Goal: Information Seeking & Learning: Learn about a topic

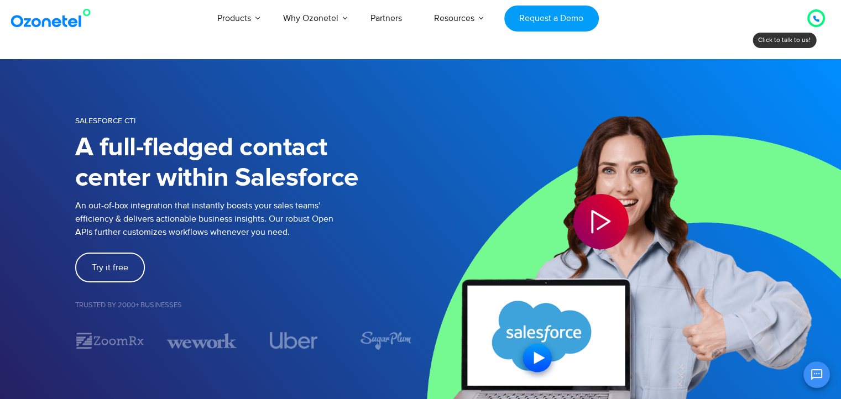
click at [350, 69] on section "SALESFORCE CTI A full-fledged contact center within Salesforce An out-of-box in…" at bounding box center [420, 231] width 841 height 345
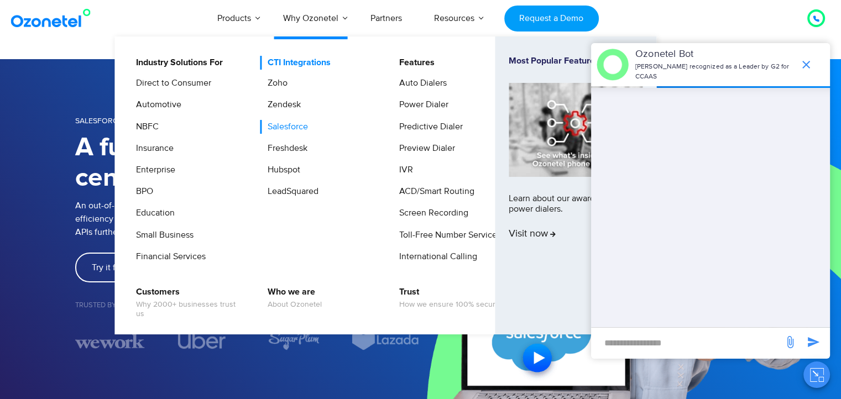
click at [307, 62] on link "CTI Integrations" at bounding box center [296, 63] width 72 height 14
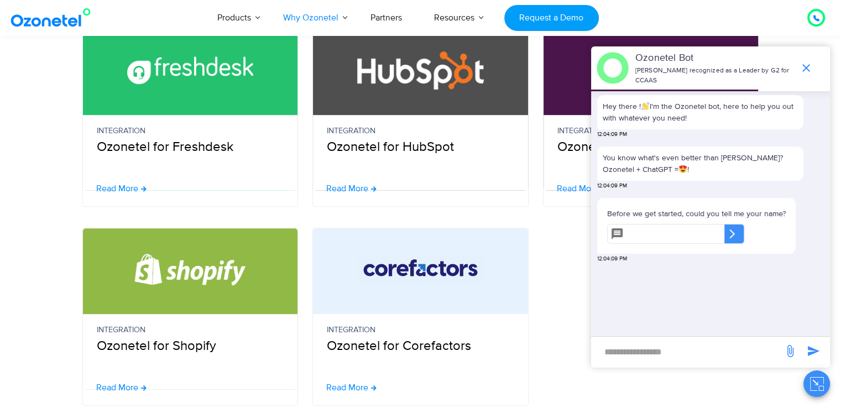
scroll to position [524, 0]
click at [807, 66] on icon "end chat or minimize" at bounding box center [806, 68] width 8 height 8
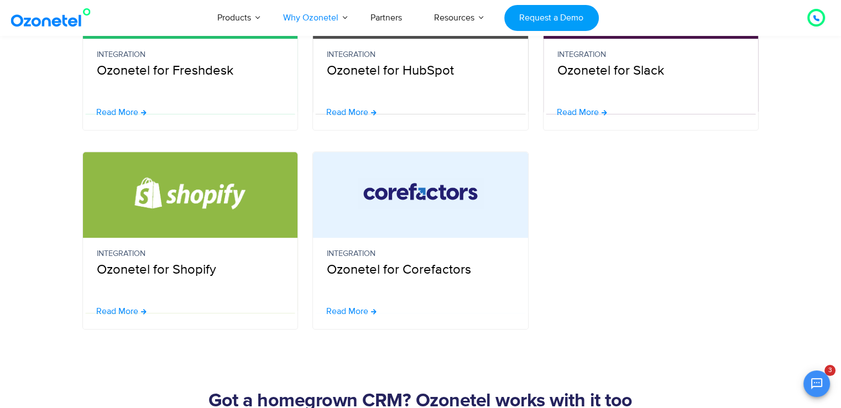
scroll to position [531, 0]
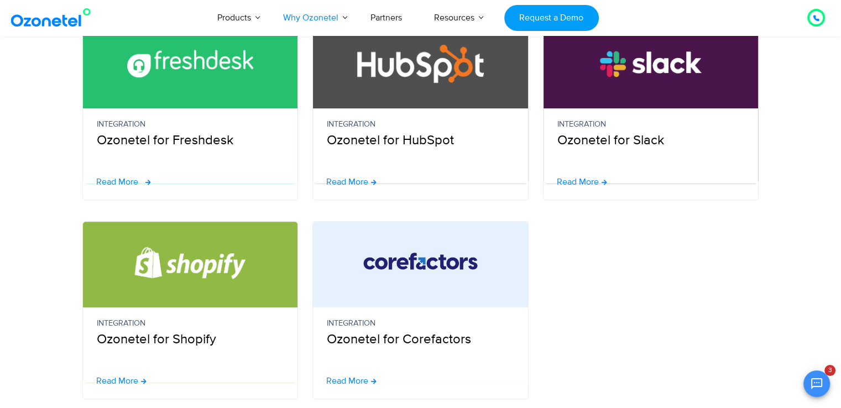
click at [140, 177] on span "Read More" at bounding box center [123, 181] width 55 height 9
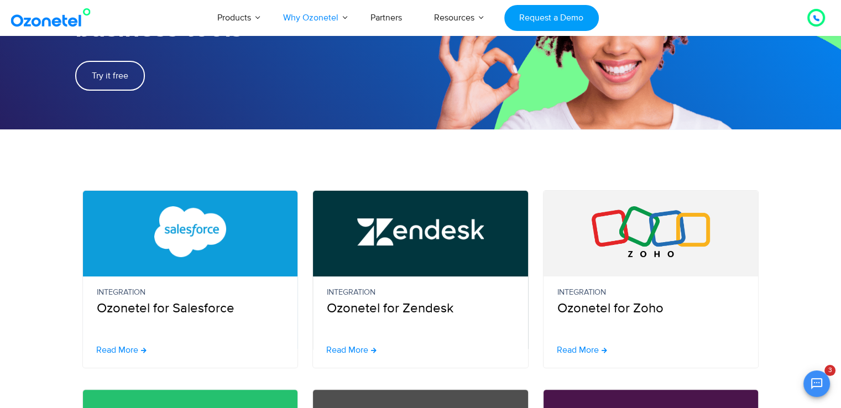
scroll to position [161, 0]
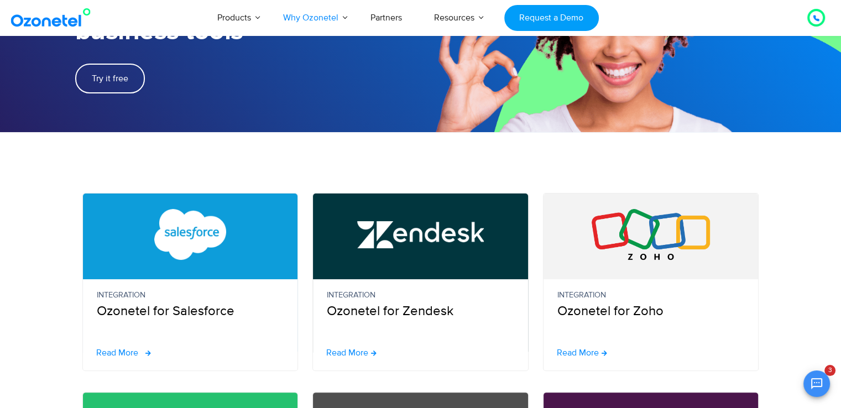
click at [118, 355] on span "Read More" at bounding box center [117, 352] width 42 height 9
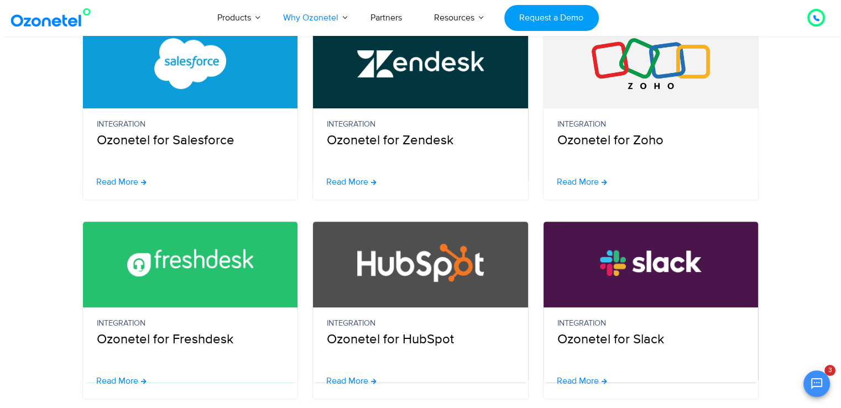
scroll to position [332, 0]
click at [378, 182] on div "Read More" at bounding box center [427, 181] width 202 height 13
click at [371, 182] on span at bounding box center [376, 181] width 10 height 9
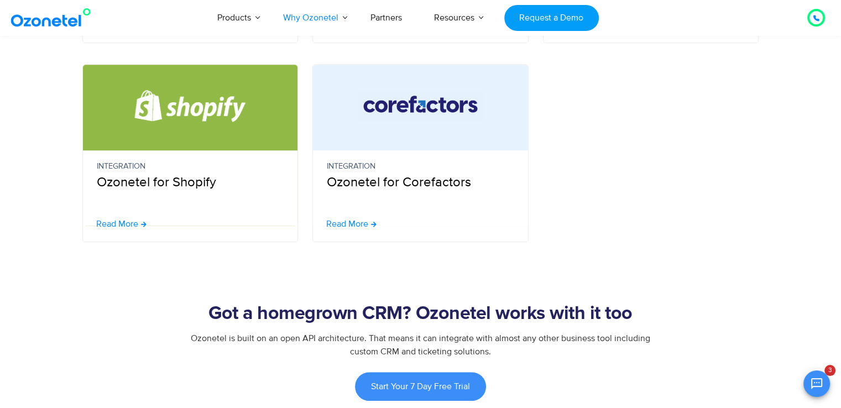
scroll to position [689, 0]
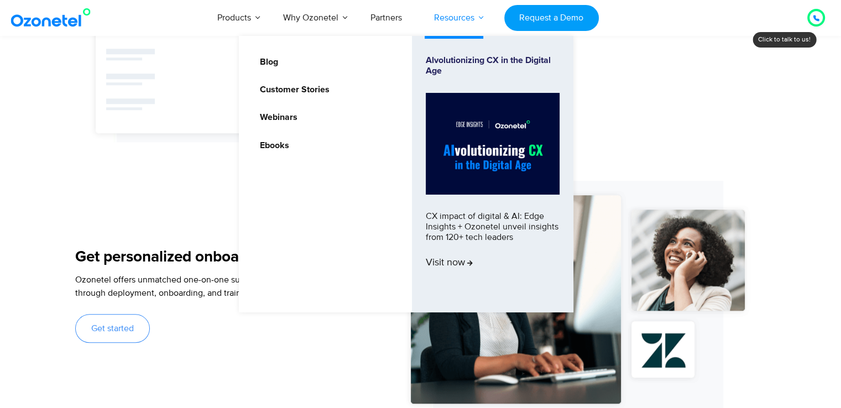
scroll to position [859, 0]
